Goal: Task Accomplishment & Management: Manage account settings

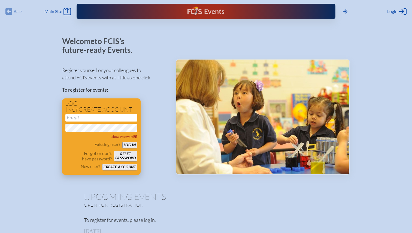
click at [110, 119] on input "email" at bounding box center [101, 118] width 72 height 8
click at [130, 147] on button "Log in" at bounding box center [129, 145] width 15 height 7
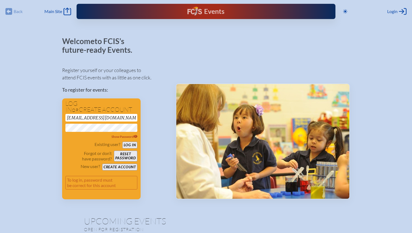
click at [153, 111] on div "Register yourself or your colleagues to attend FCIS events with as little as on…" at bounding box center [114, 131] width 105 height 138
click at [134, 143] on button "Log in" at bounding box center [129, 145] width 15 height 7
click at [131, 146] on button "Log in" at bounding box center [129, 145] width 15 height 7
click at [136, 136] on icon at bounding box center [136, 136] width 4 height 3
drag, startPoint x: 126, startPoint y: 118, endPoint x: 97, endPoint y: 118, distance: 29.4
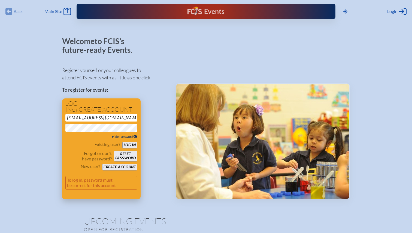
click at [97, 118] on input "[EMAIL_ADDRESS][DOMAIN_NAME]" at bounding box center [101, 118] width 72 height 8
click at [111, 116] on input "[EMAIL_ADDRESS][DOMAIN_NAME]" at bounding box center [101, 118] width 72 height 8
drag, startPoint x: 124, startPoint y: 117, endPoint x: 87, endPoint y: 119, distance: 37.3
click at [87, 119] on input "[EMAIL_ADDRESS][DOMAIN_NAME]" at bounding box center [101, 118] width 72 height 8
type input "lawlekim"
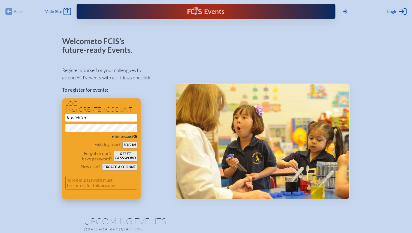
click at [70, 142] on div "Existing user? Log in" at bounding box center [101, 145] width 72 height 7
click at [126, 144] on button "Log in" at bounding box center [129, 145] width 15 height 7
click at [92, 117] on input "lawlekim" at bounding box center [101, 118] width 72 height 8
